Goal: Task Accomplishment & Management: Use online tool/utility

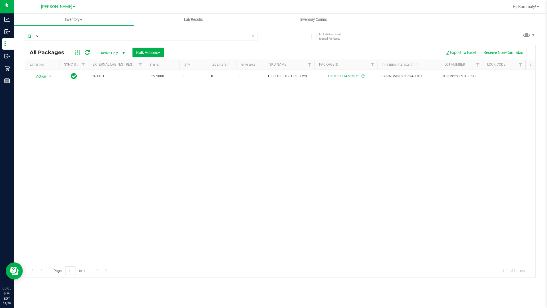
type input "1"
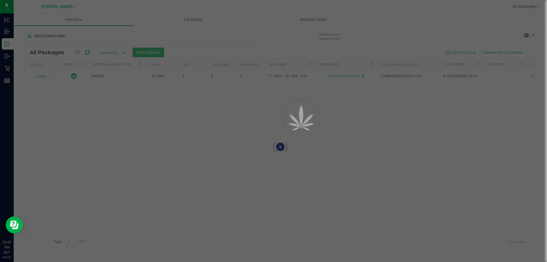
type input "7922727437315041"
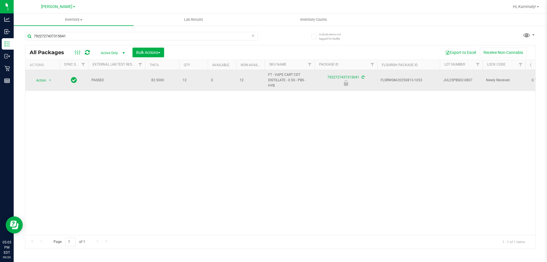
click at [43, 77] on span "Action" at bounding box center [38, 80] width 15 height 8
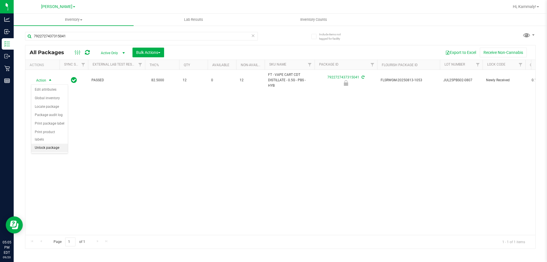
click at [44, 144] on li "Unlock package" at bounding box center [49, 148] width 36 height 9
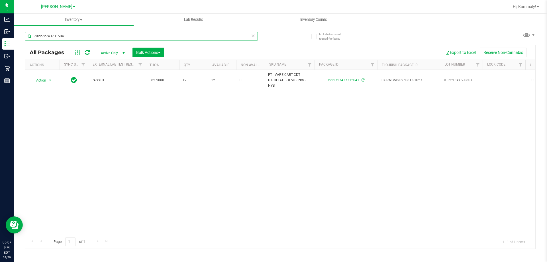
click at [115, 39] on input "7922727437315041" at bounding box center [141, 36] width 233 height 9
type input "6572968187909619"
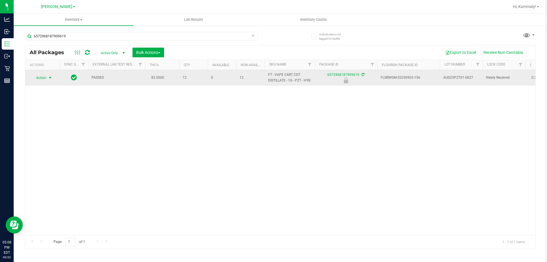
click at [42, 74] on span "Action" at bounding box center [38, 78] width 15 height 8
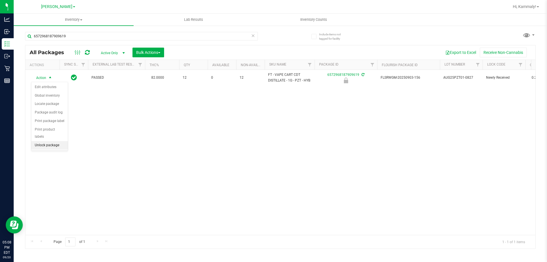
click at [33, 141] on li "Unlock package" at bounding box center [49, 145] width 36 height 9
click at [34, 138] on div "PASSED 82.0000 12 0 12 FT - VAPE CART CDT DISTILLATE - 1G - PZT - HYB 657296818…" at bounding box center [280, 152] width 510 height 165
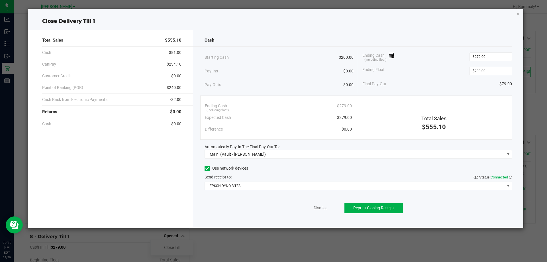
click at [320, 204] on div "Dismiss Reprint Closing Receipt" at bounding box center [358, 207] width 308 height 22
click at [318, 205] on div "Dismiss Reprint Closing Receipt" at bounding box center [358, 207] width 308 height 22
click at [319, 212] on div "Dismiss Reprint Closing Receipt" at bounding box center [358, 207] width 308 height 22
click at [321, 207] on link "Dismiss" at bounding box center [321, 208] width 14 height 6
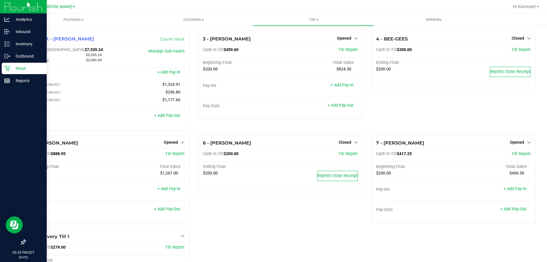
click at [7, 64] on div "Retail" at bounding box center [24, 68] width 45 height 11
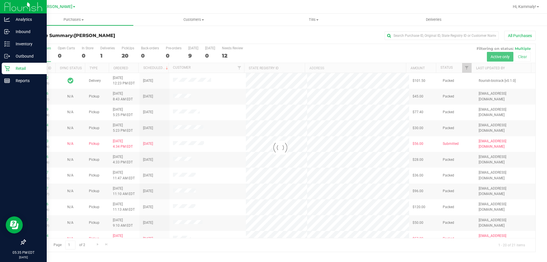
click at [192, 55] on div at bounding box center [280, 148] width 510 height 208
click at [192, 55] on div "9" at bounding box center [193, 55] width 10 height 7
click at [0, 0] on input "[DATE] 9" at bounding box center [0, 0] width 0 height 0
click at [192, 55] on div at bounding box center [280, 148] width 510 height 208
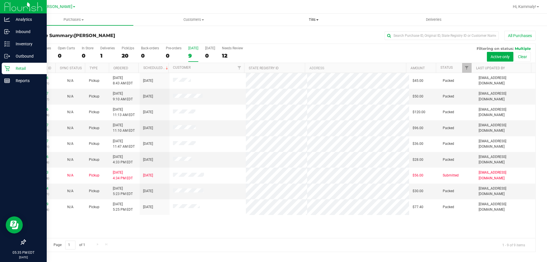
click at [311, 25] on uib-tab-heading "Tills Manage tills Reconcile e-payments" at bounding box center [313, 20] width 120 height 12
click at [293, 36] on li "Manage tills" at bounding box center [313, 34] width 120 height 7
